Goal: Task Accomplishment & Management: Complete application form

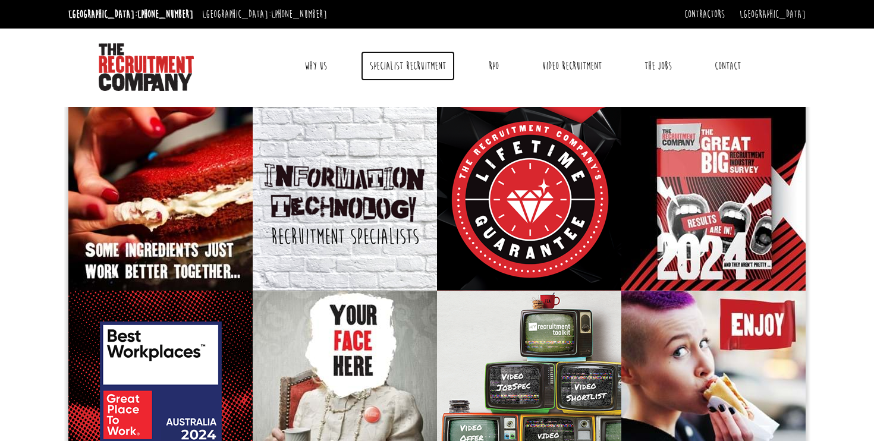
click at [426, 63] on link "Specialist Recruitment" at bounding box center [408, 66] width 94 height 30
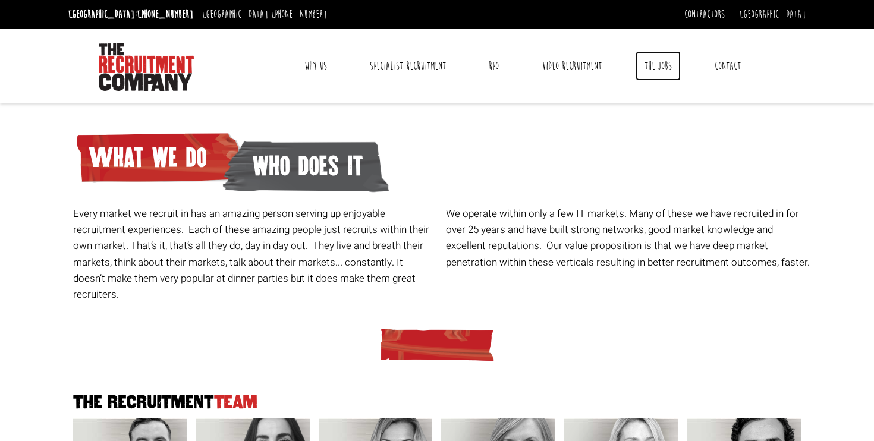
click at [658, 61] on link "The Jobs" at bounding box center [658, 66] width 45 height 30
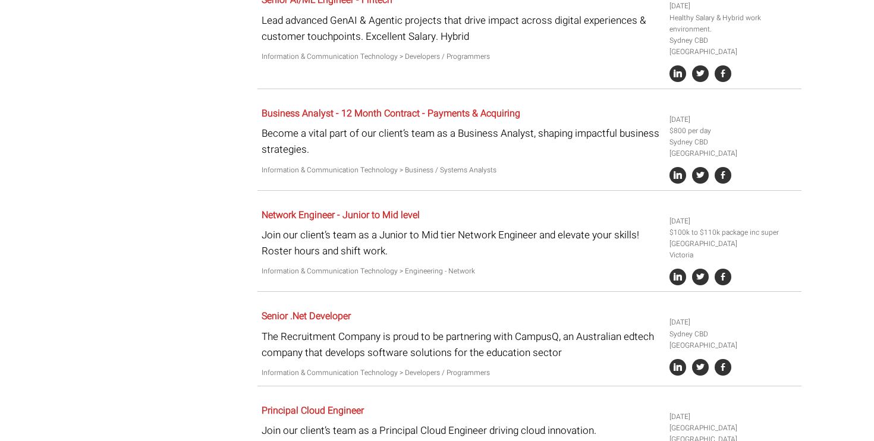
scroll to position [1127, 0]
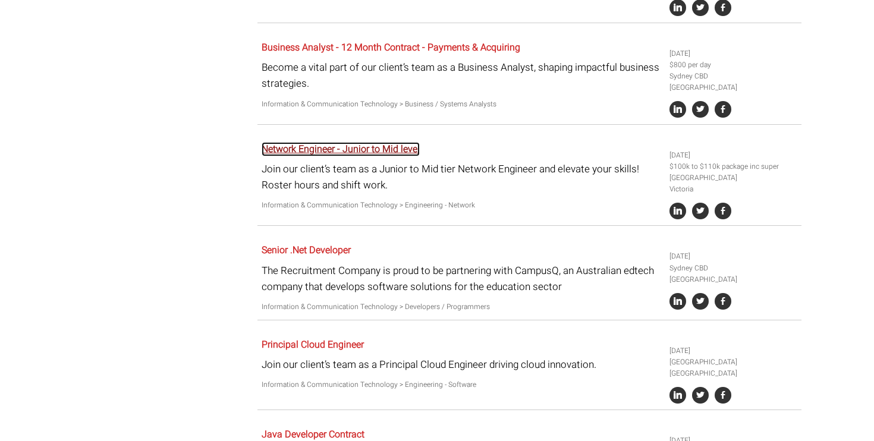
click at [395, 142] on link "Network Engineer - Junior to Mid level" at bounding box center [341, 149] width 158 height 14
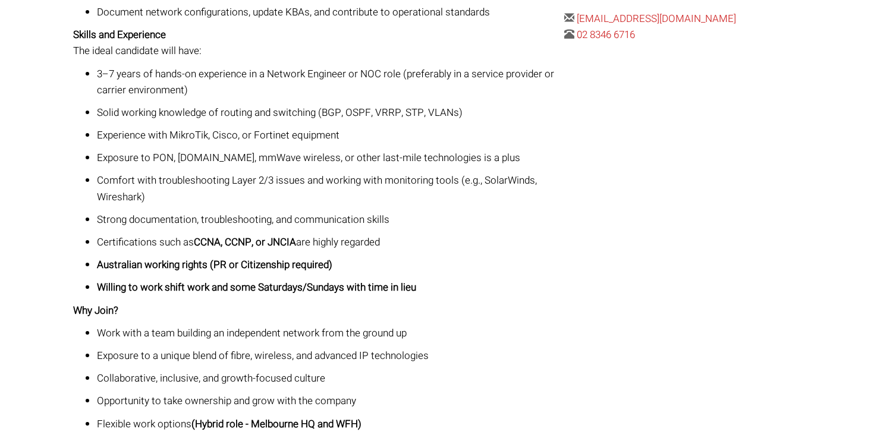
scroll to position [770, 0]
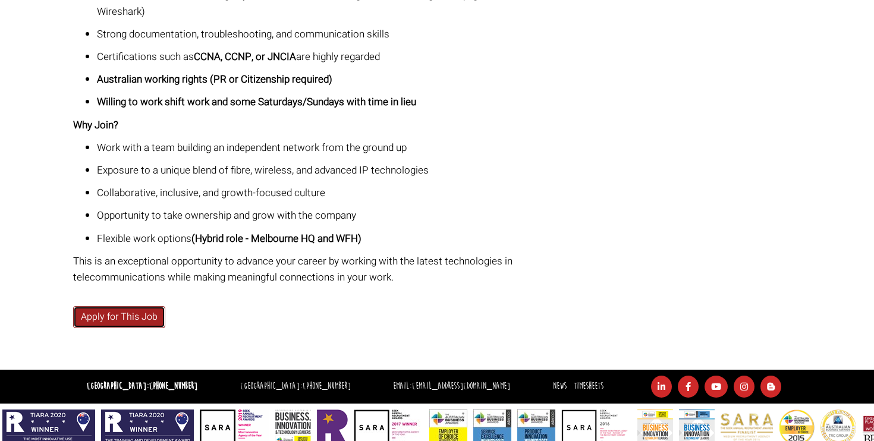
click at [115, 306] on link "Apply for This Job" at bounding box center [119, 317] width 92 height 22
